Goal: Check status: Check status

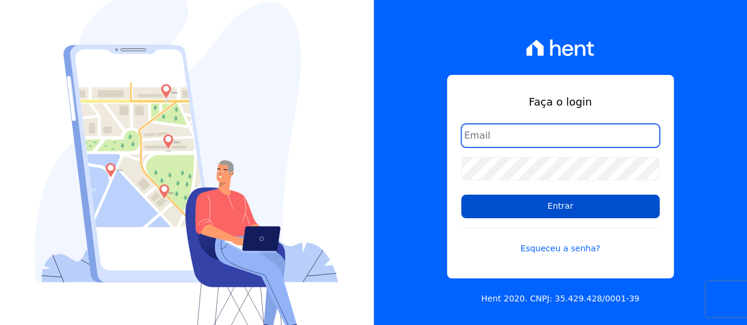
type input "[EMAIL_ADDRESS][DOMAIN_NAME]"
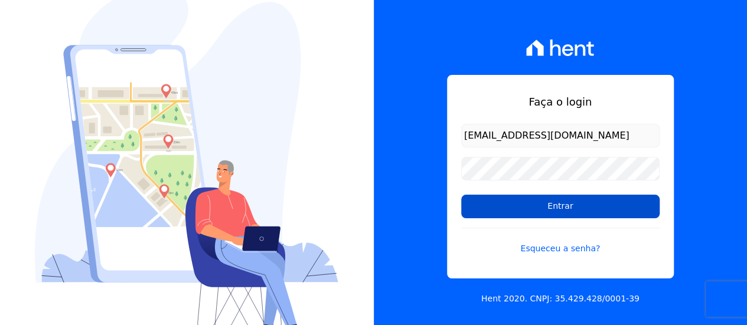
click at [540, 204] on input "Entrar" at bounding box center [560, 207] width 198 height 24
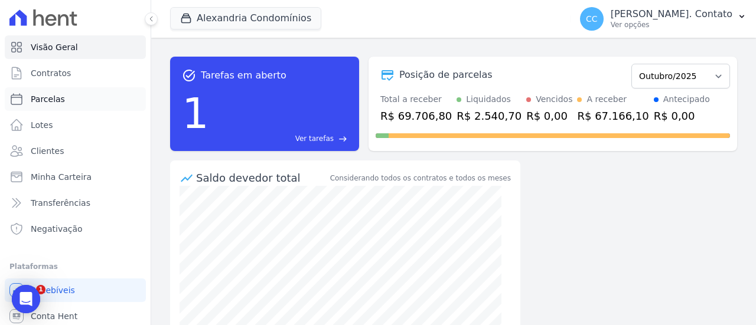
click at [66, 101] on link "Parcelas" at bounding box center [75, 99] width 141 height 24
click at [44, 96] on span "Parcelas" at bounding box center [48, 99] width 34 height 12
select select
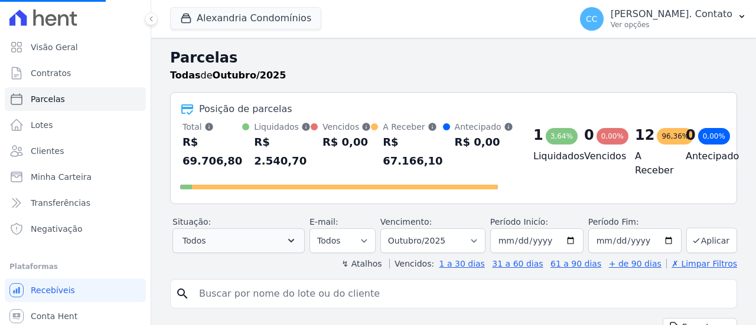
select select
click at [239, 241] on button "Todos" at bounding box center [238, 240] width 132 height 25
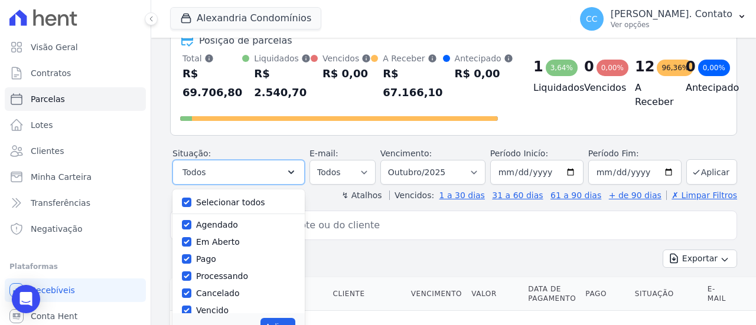
scroll to position [118, 0]
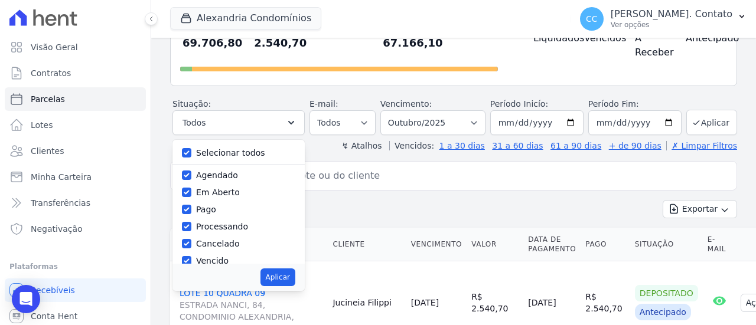
click at [224, 153] on label "Selecionar todos" at bounding box center [230, 152] width 69 height 9
click at [191, 153] on input "Selecionar todos" at bounding box center [186, 152] width 9 height 9
checkbox input "false"
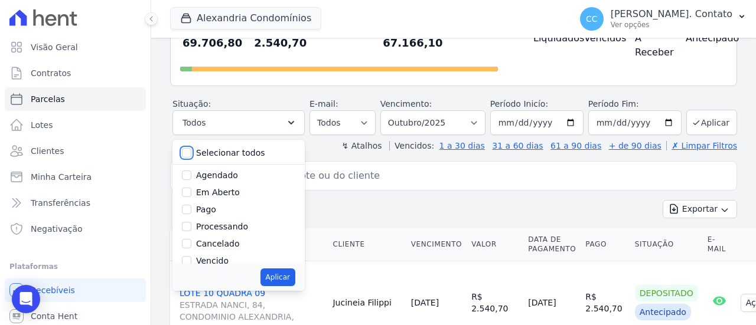
checkbox input "false"
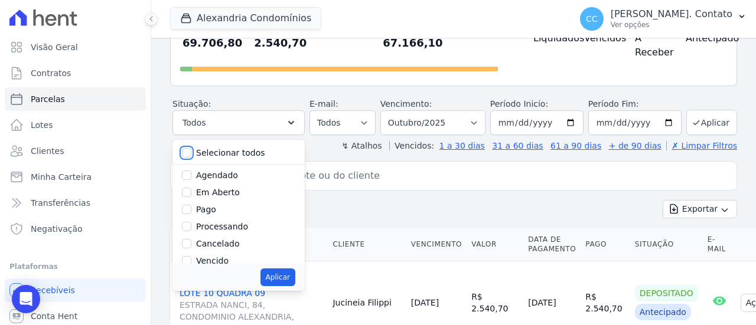
checkbox input "false"
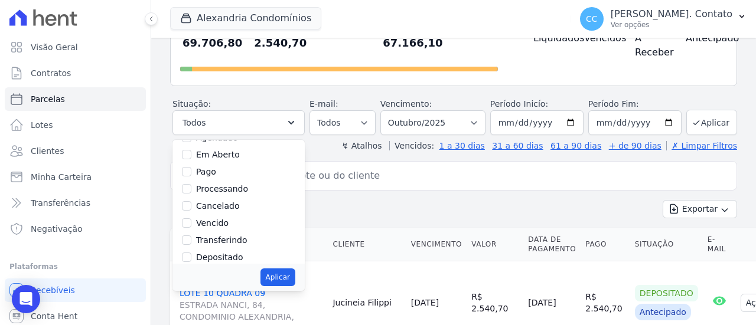
scroll to position [19, 0]
click at [191, 190] on input "Pago" at bounding box center [186, 190] width 9 height 9
checkbox input "true"
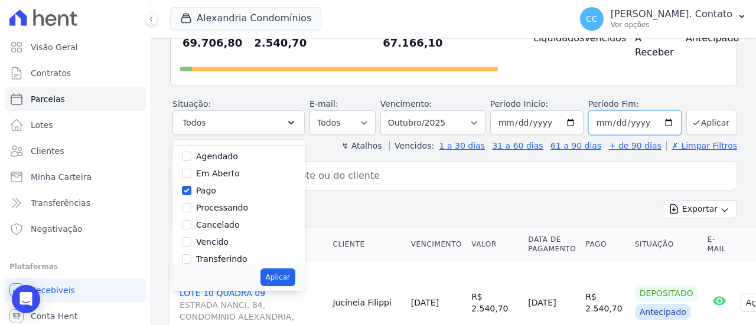
click at [604, 127] on input "2025-10-31" at bounding box center [634, 122] width 93 height 25
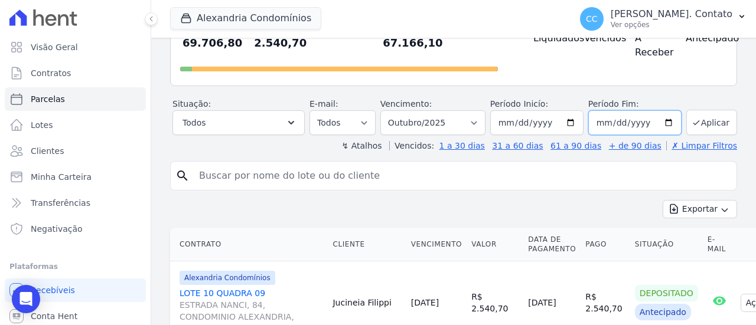
click at [661, 122] on input "2025-10-31" at bounding box center [634, 122] width 93 height 25
type input "2025-10-05"
click at [700, 116] on button "Aplicar" at bounding box center [711, 122] width 51 height 25
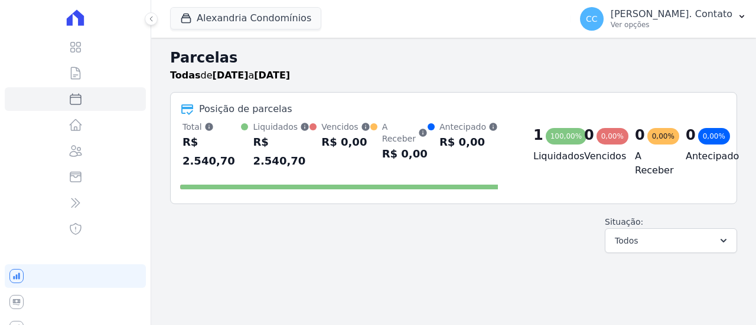
select select
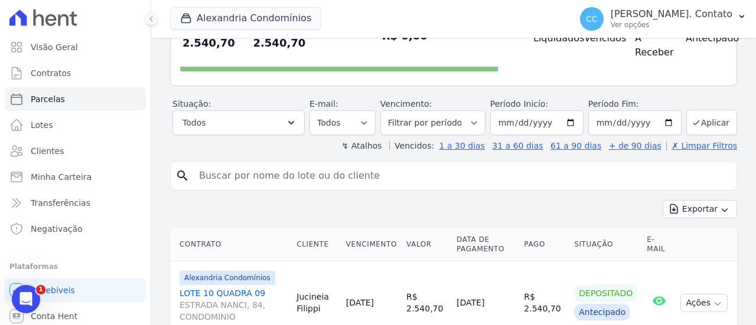
scroll to position [157, 0]
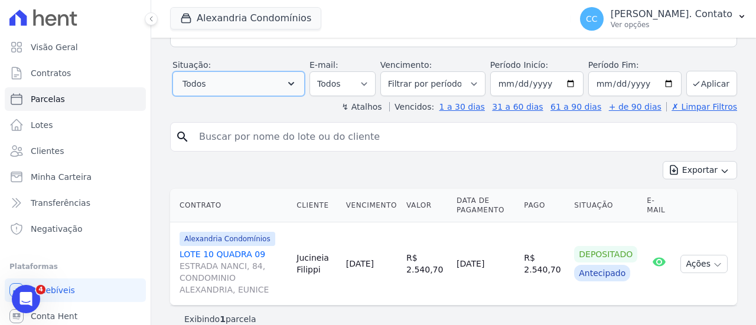
click at [282, 71] on button "Todos" at bounding box center [238, 83] width 132 height 25
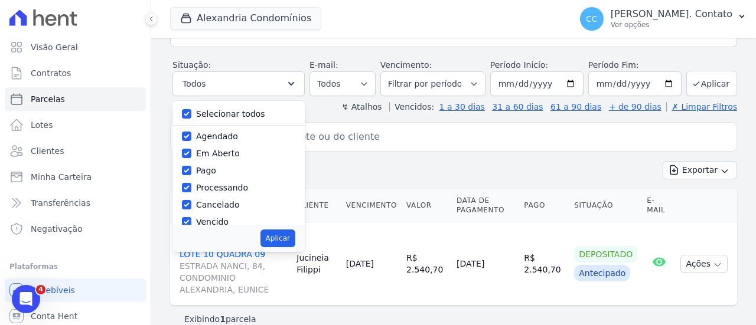
click at [259, 109] on label "Selecionar todos" at bounding box center [230, 113] width 69 height 9
click at [191, 109] on input "Selecionar todos" at bounding box center [186, 113] width 9 height 9
checkbox input "false"
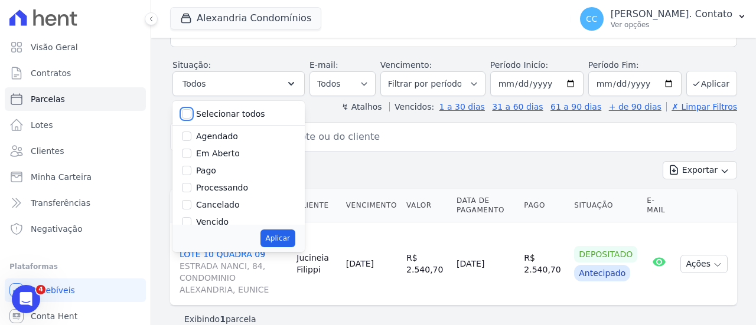
checkbox input "false"
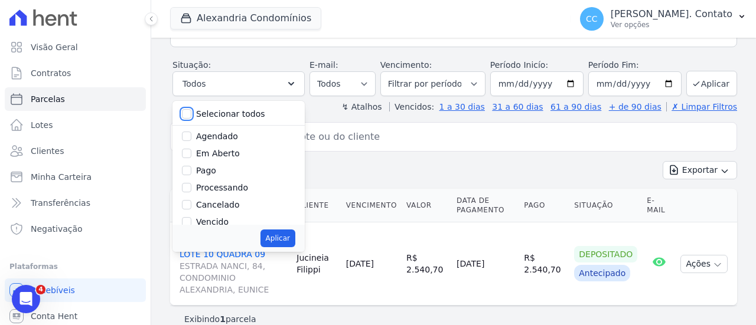
checkbox input "false"
click at [259, 109] on label "Selecionar todos" at bounding box center [230, 113] width 69 height 9
click at [191, 109] on input "Selecionar todos" at bounding box center [186, 113] width 9 height 9
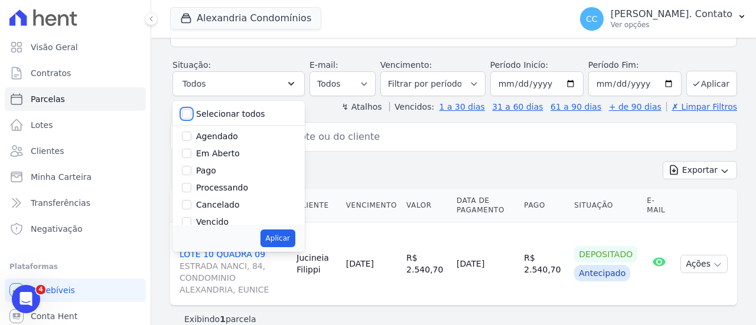
checkbox input "true"
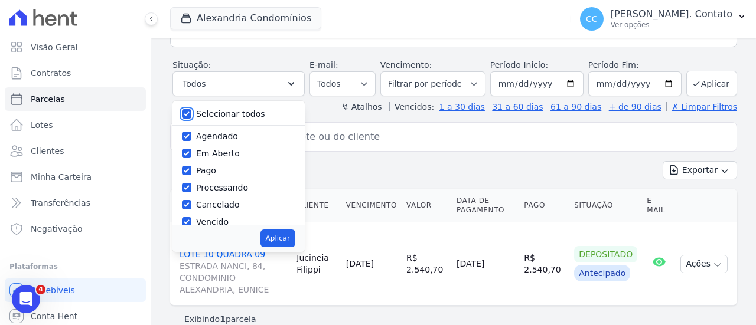
checkbox input "true"
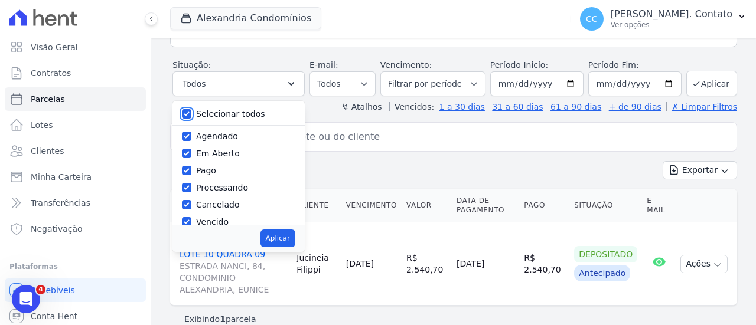
checkbox input "true"
click at [678, 59] on div "Situação: Agendado Em Aberto Pago Processando Cancelado Vencido Transferindo De…" at bounding box center [454, 77] width 564 height 37
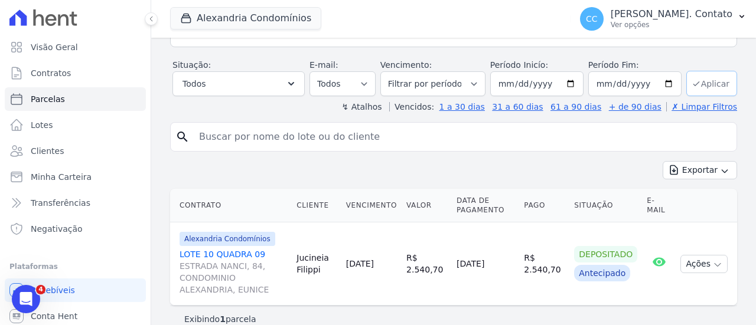
click at [700, 71] on button "Aplicar" at bounding box center [711, 83] width 51 height 25
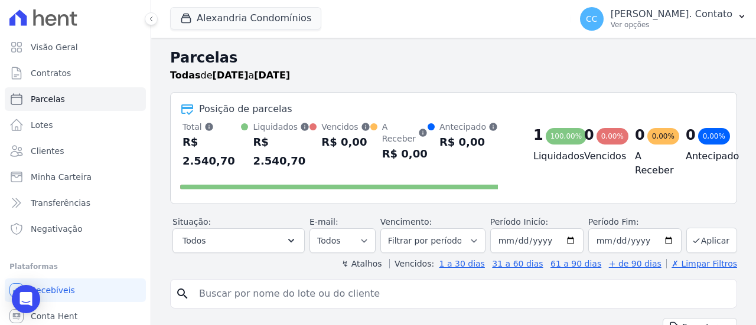
select select
